Goal: Transaction & Acquisition: Purchase product/service

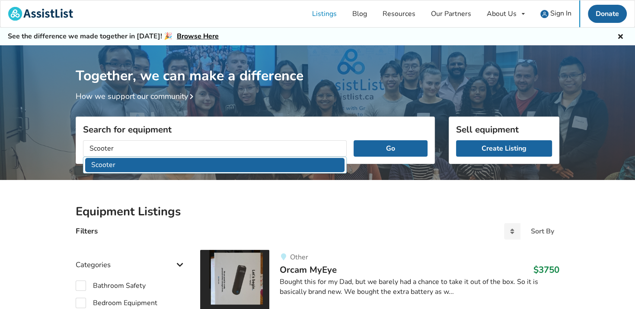
type input "Scooter"
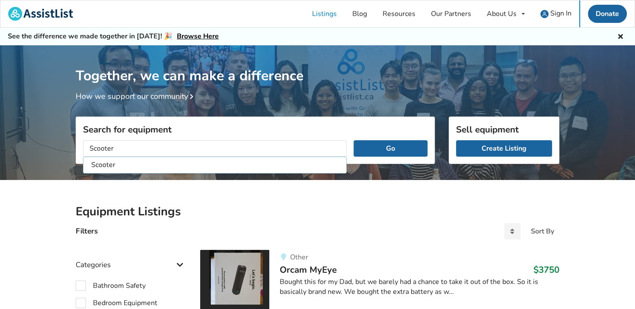
click at [147, 165] on li "Scooter" at bounding box center [214, 165] width 259 height 14
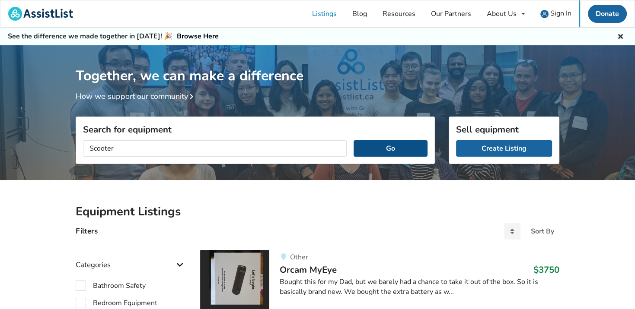
click at [376, 150] on button "Go" at bounding box center [391, 148] width 74 height 16
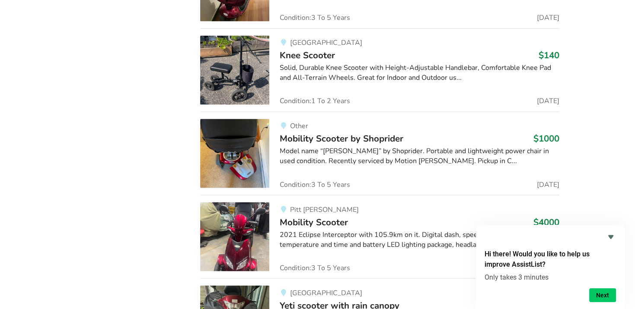
scroll to position [1401, 0]
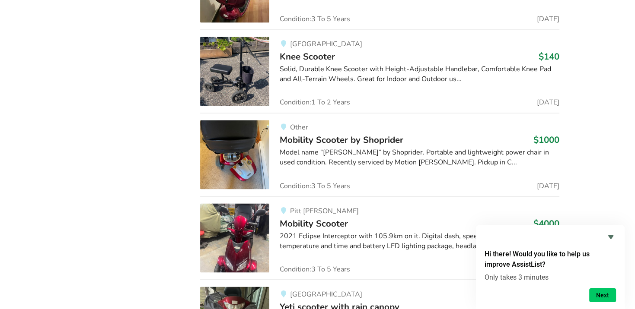
click at [338, 140] on span "Mobility Scooter by Shoprider" at bounding box center [342, 140] width 124 height 12
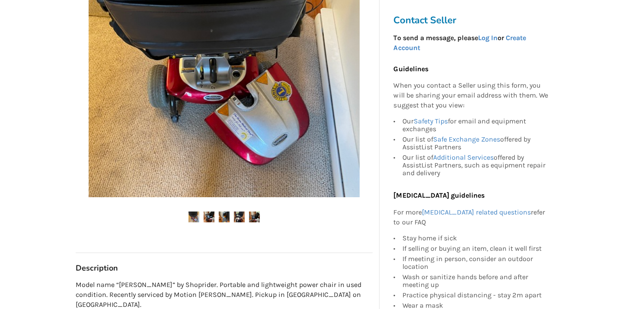
scroll to position [303, 0]
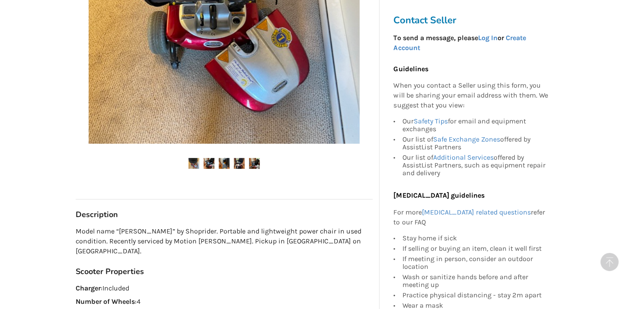
click at [208, 162] on img at bounding box center [209, 163] width 11 height 11
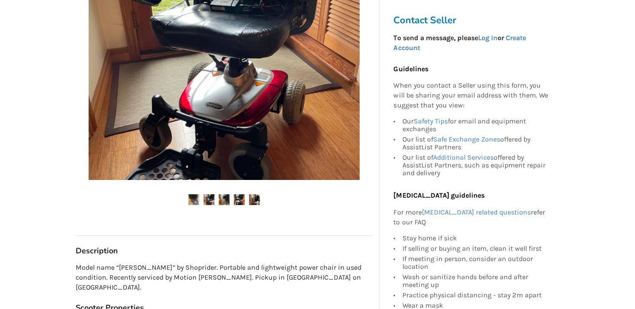
scroll to position [216, 0]
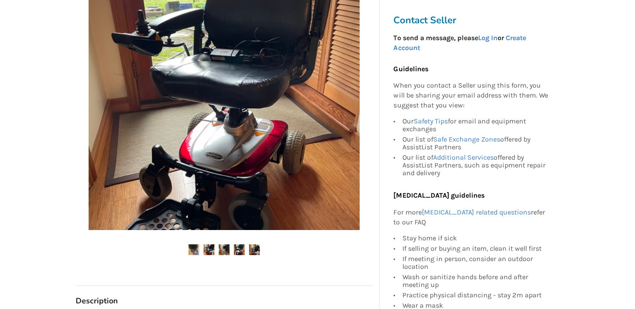
click at [240, 245] on img at bounding box center [239, 250] width 11 height 11
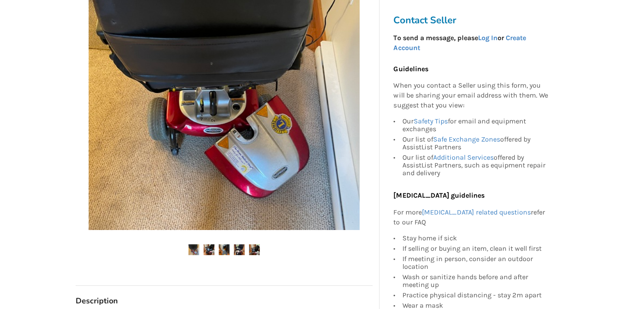
click at [255, 248] on img at bounding box center [254, 250] width 11 height 11
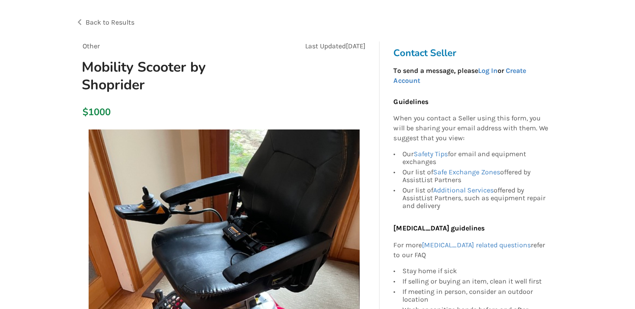
scroll to position [0, 0]
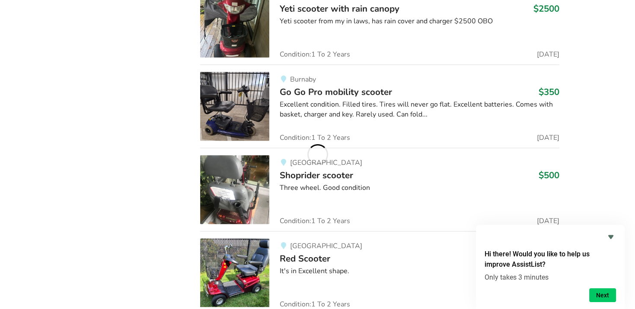
scroll to position [1703, 0]
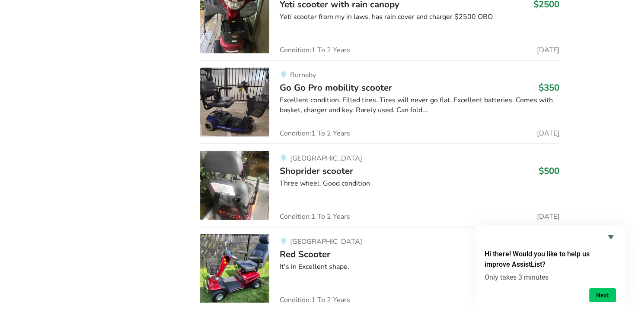
click at [321, 168] on span "Shoprider scooter" at bounding box center [316, 171] width 73 height 12
